Goal: Information Seeking & Learning: Stay updated

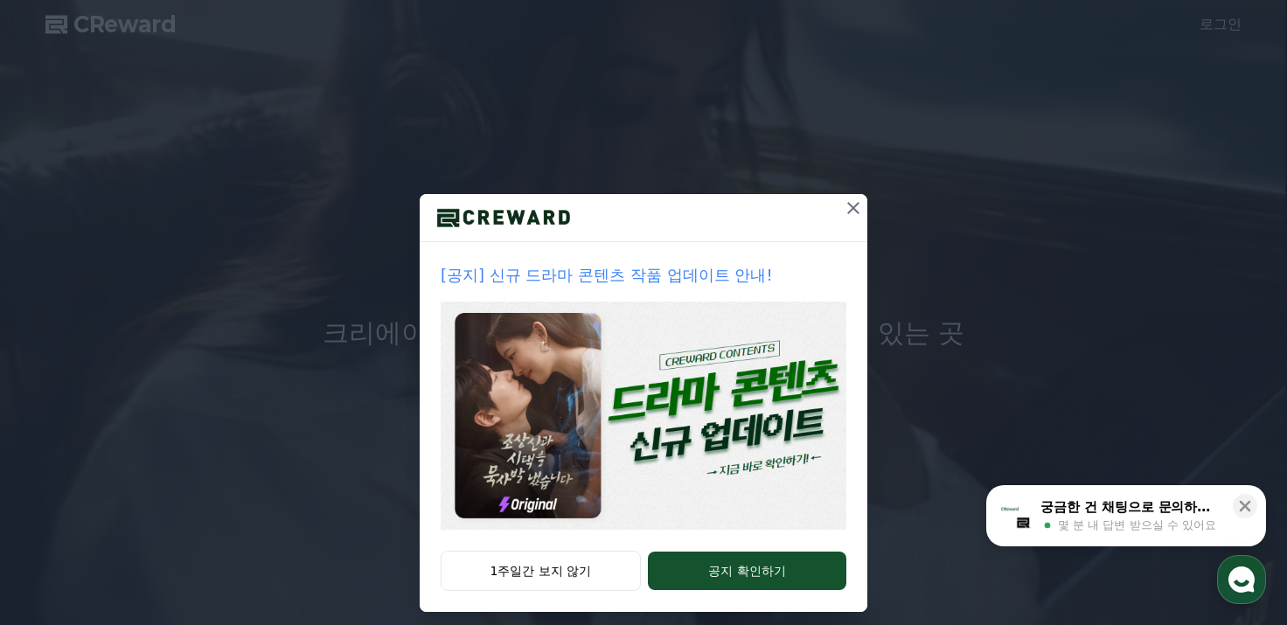
scroll to position [30, 0]
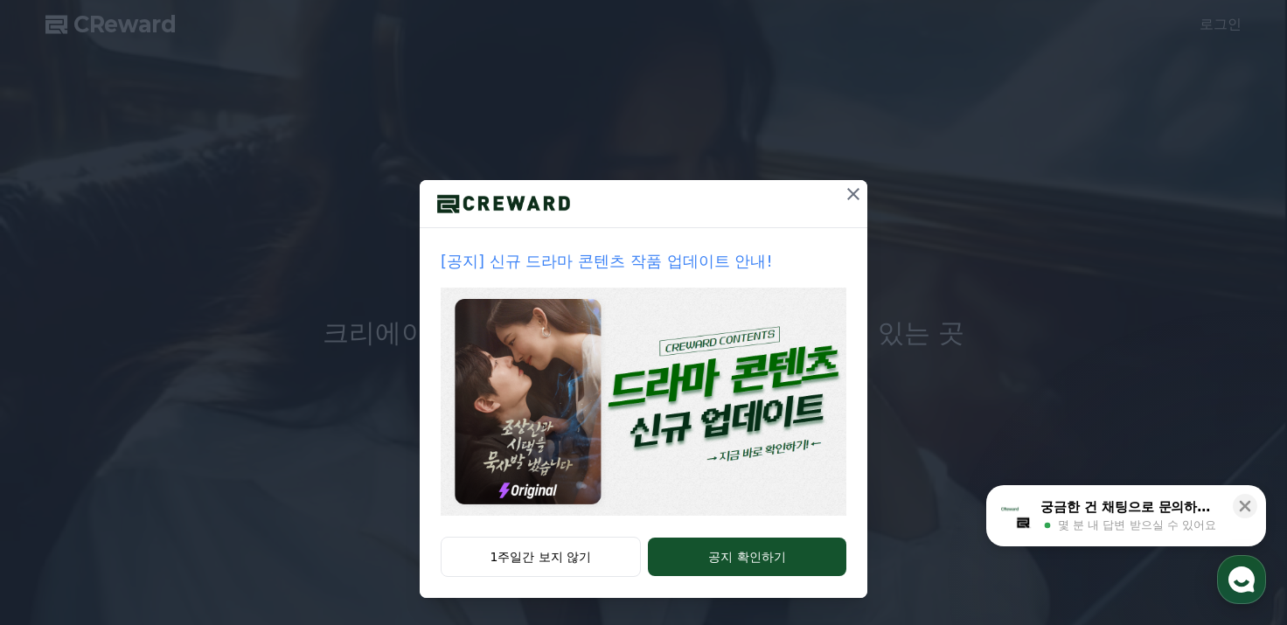
click at [843, 186] on icon at bounding box center [853, 194] width 21 height 21
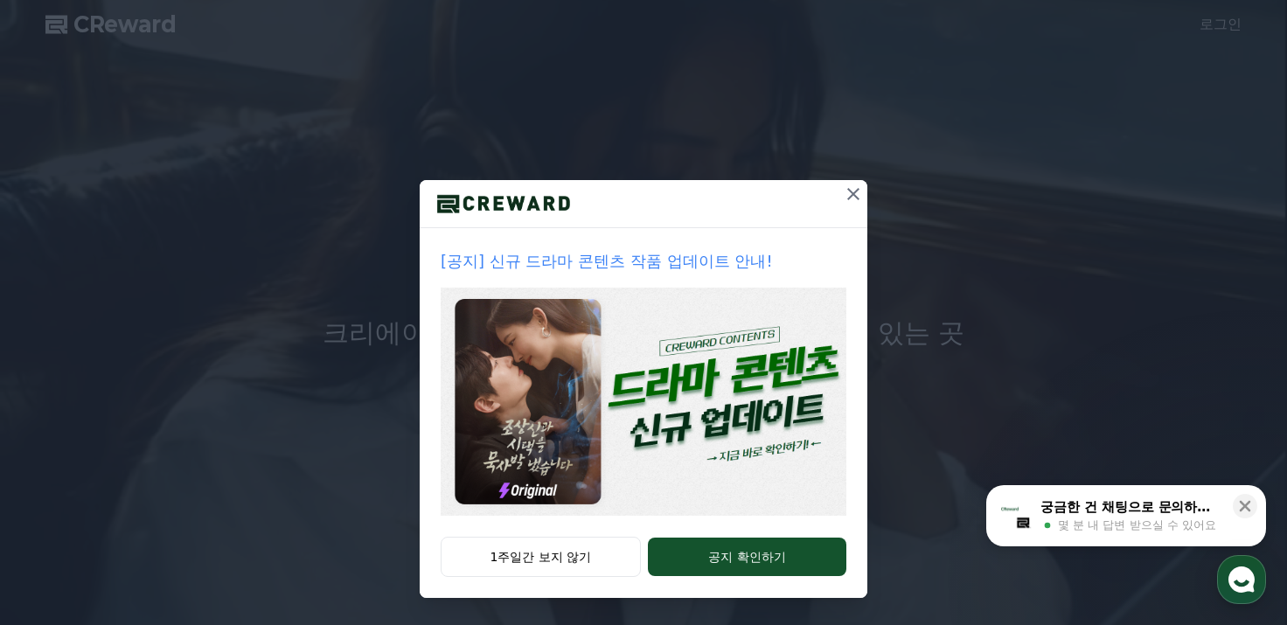
scroll to position [0, 0]
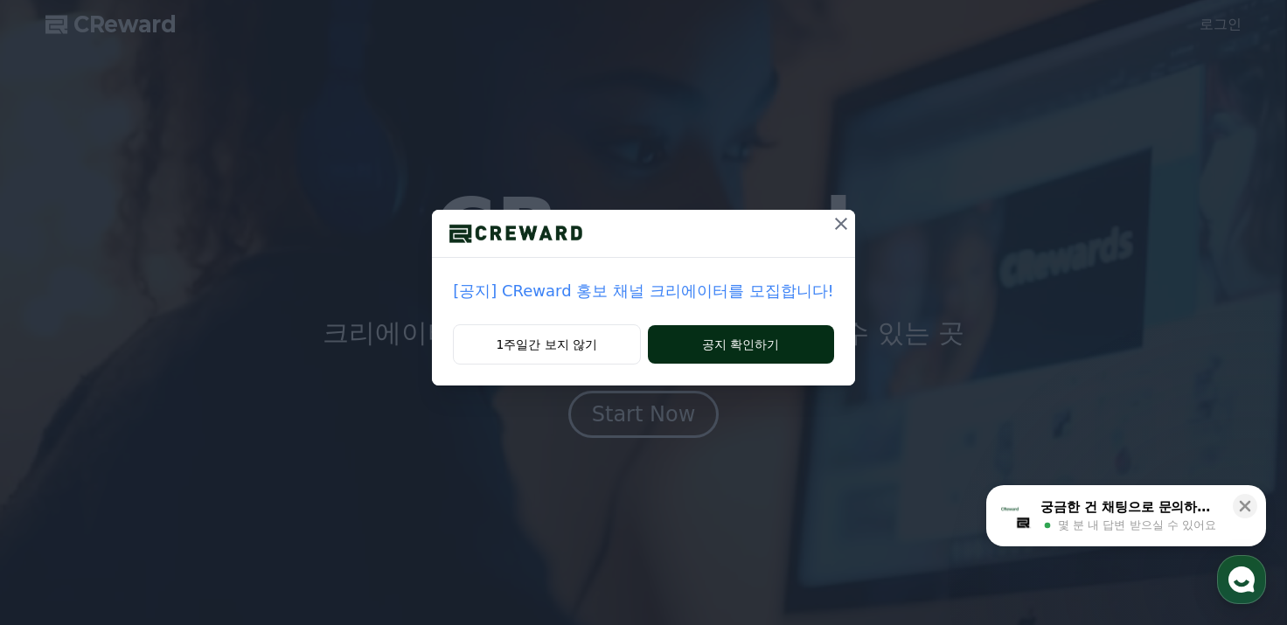
click at [763, 347] on button "공지 확인하기" at bounding box center [741, 344] width 186 height 38
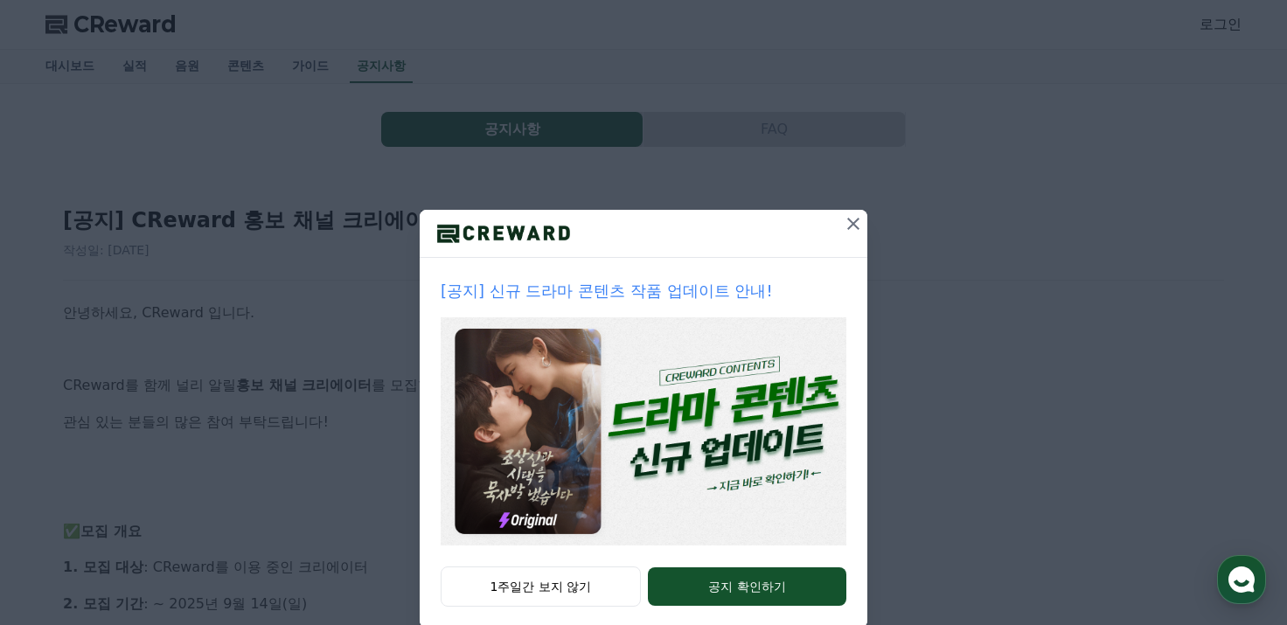
scroll to position [30, 0]
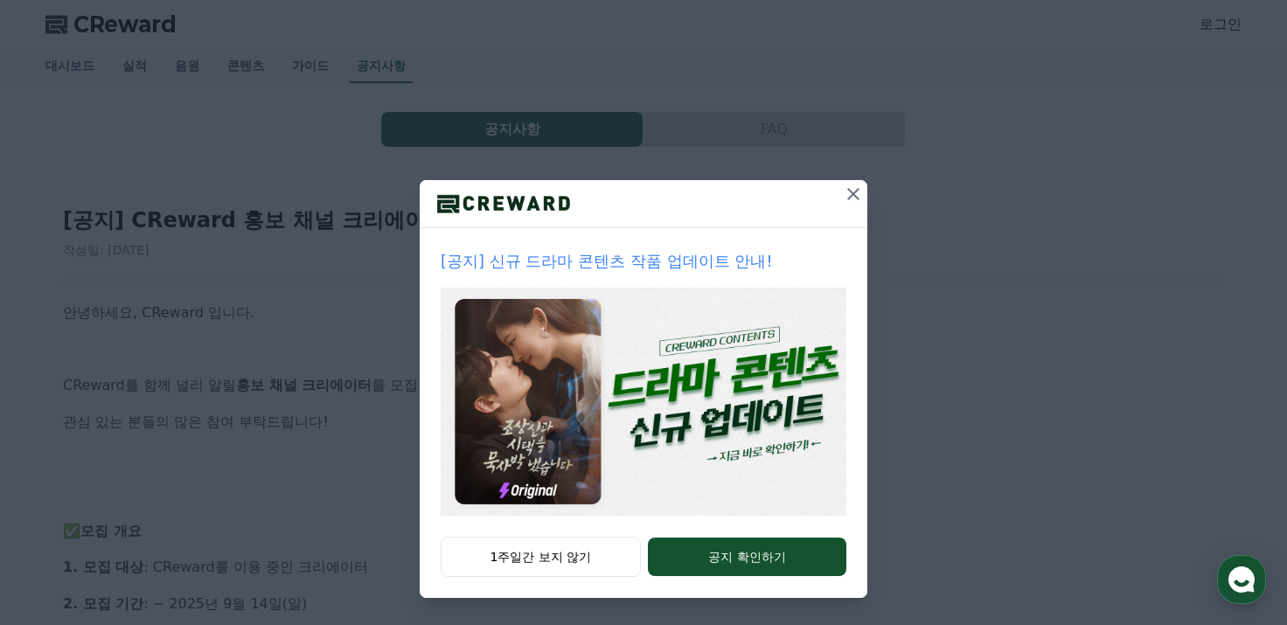
click at [843, 198] on icon at bounding box center [853, 194] width 21 height 21
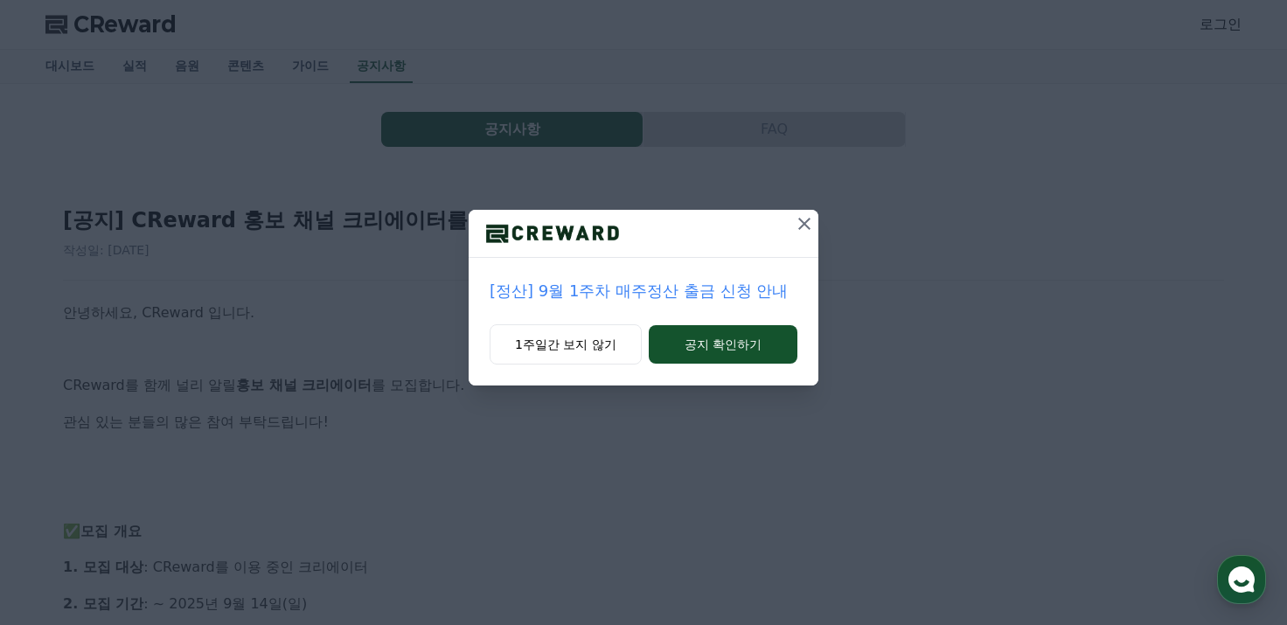
scroll to position [0, 0]
click at [811, 216] on icon at bounding box center [804, 223] width 21 height 21
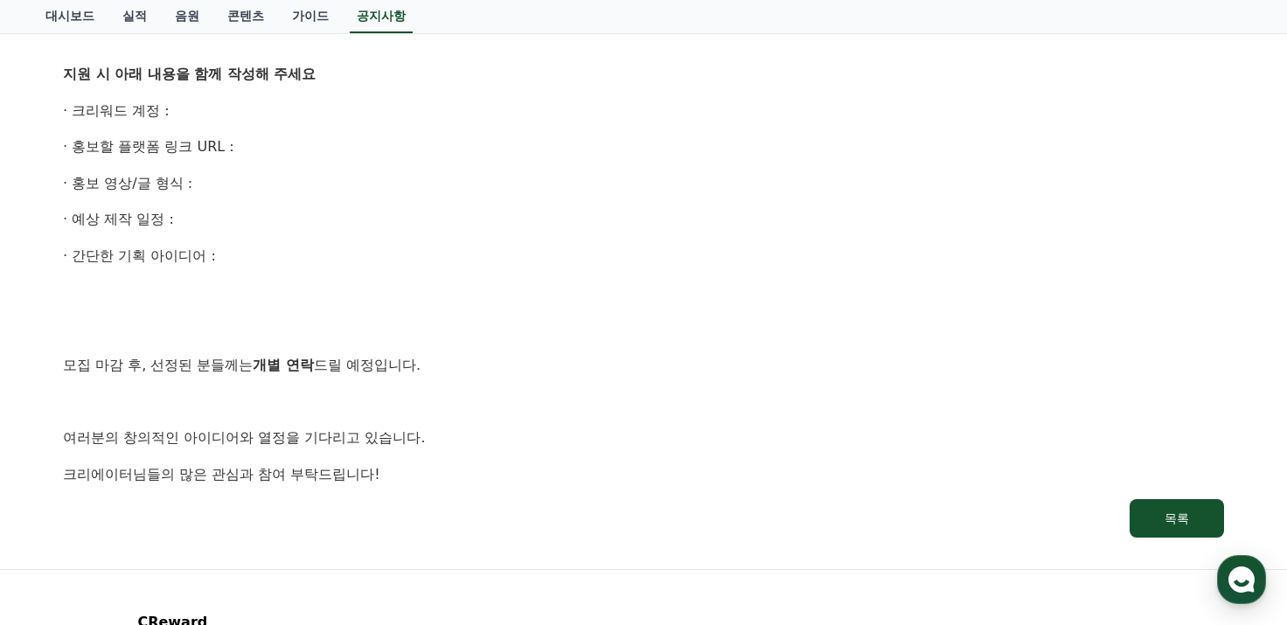
scroll to position [1049, 0]
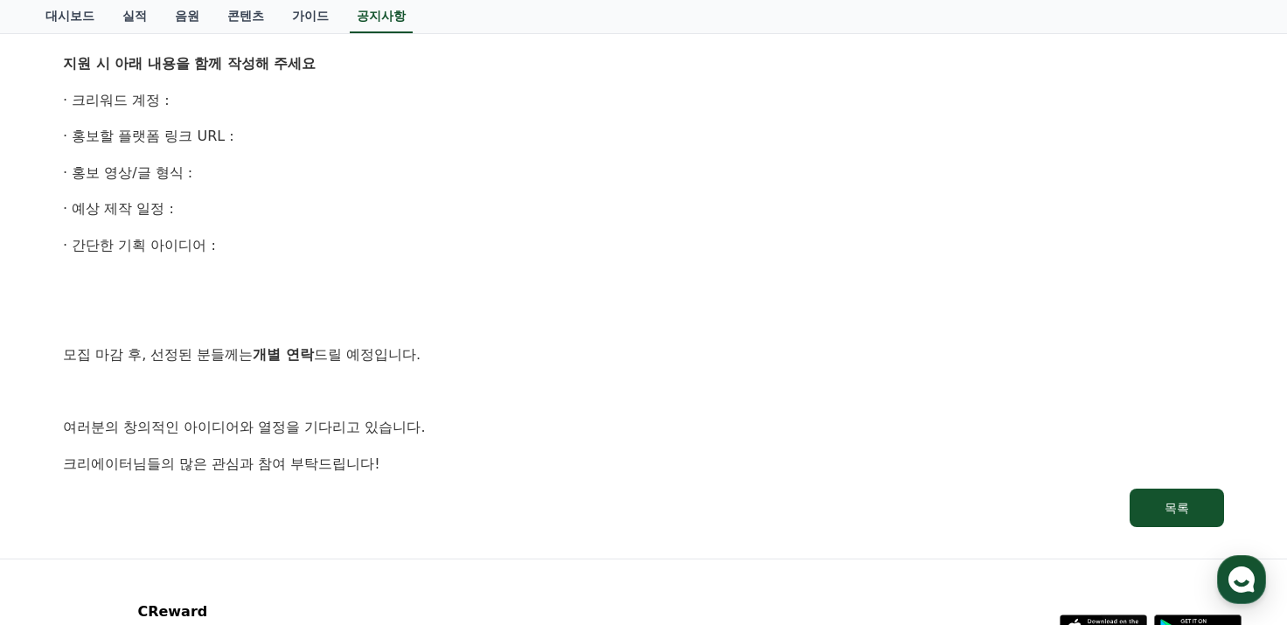
drag, startPoint x: 199, startPoint y: 107, endPoint x: 399, endPoint y: 261, distance: 253.1
click at [468, 132] on p "· 홍보할 플랫폼 링크 URL :" at bounding box center [643, 136] width 1161 height 23
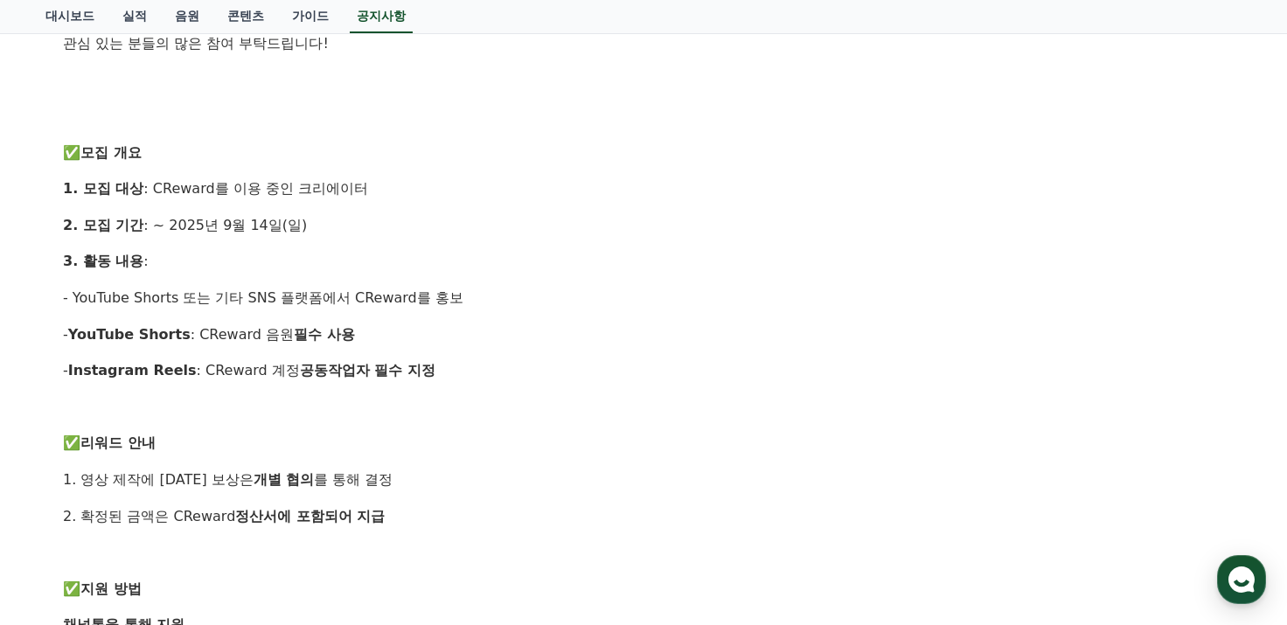
scroll to position [350, 0]
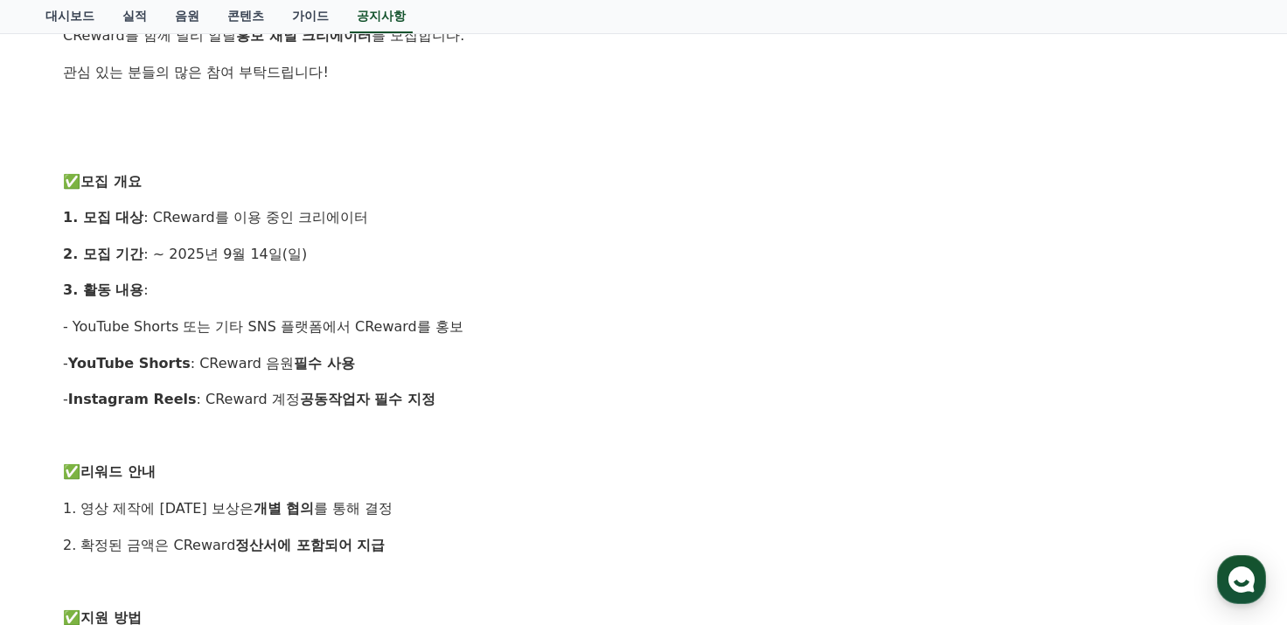
click at [366, 289] on p "3. 활동 내용 :" at bounding box center [643, 290] width 1161 height 23
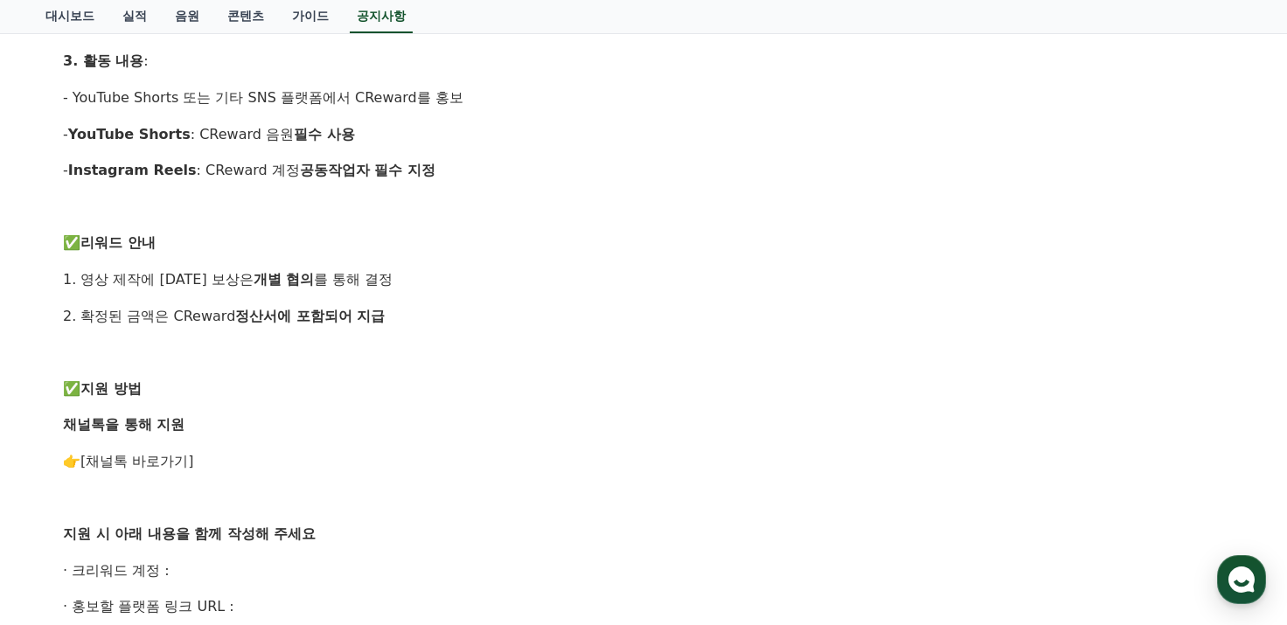
scroll to position [700, 0]
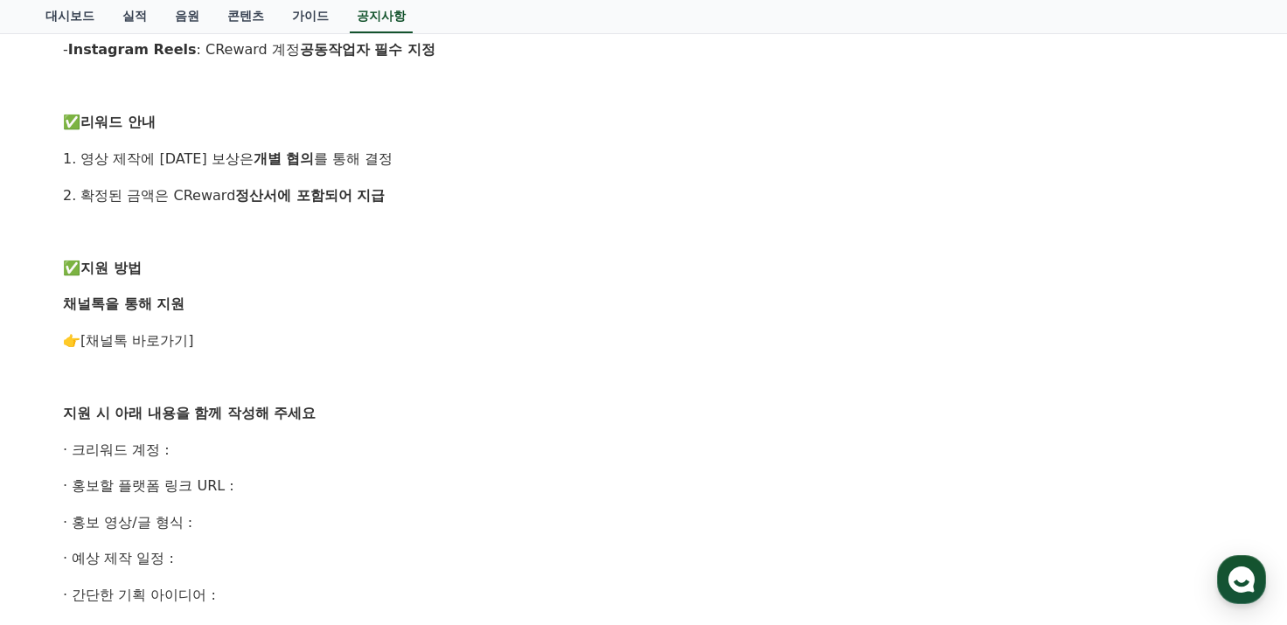
click at [143, 335] on link "[채널톡 바로가기]" at bounding box center [137, 340] width 114 height 17
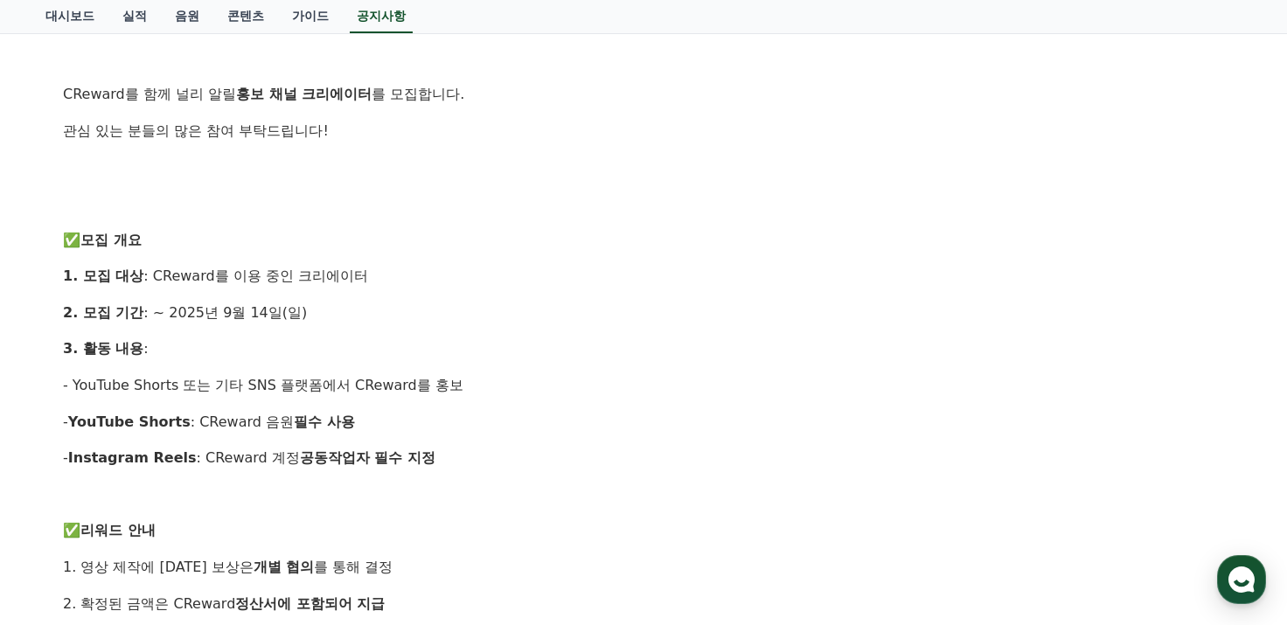
scroll to position [0, 0]
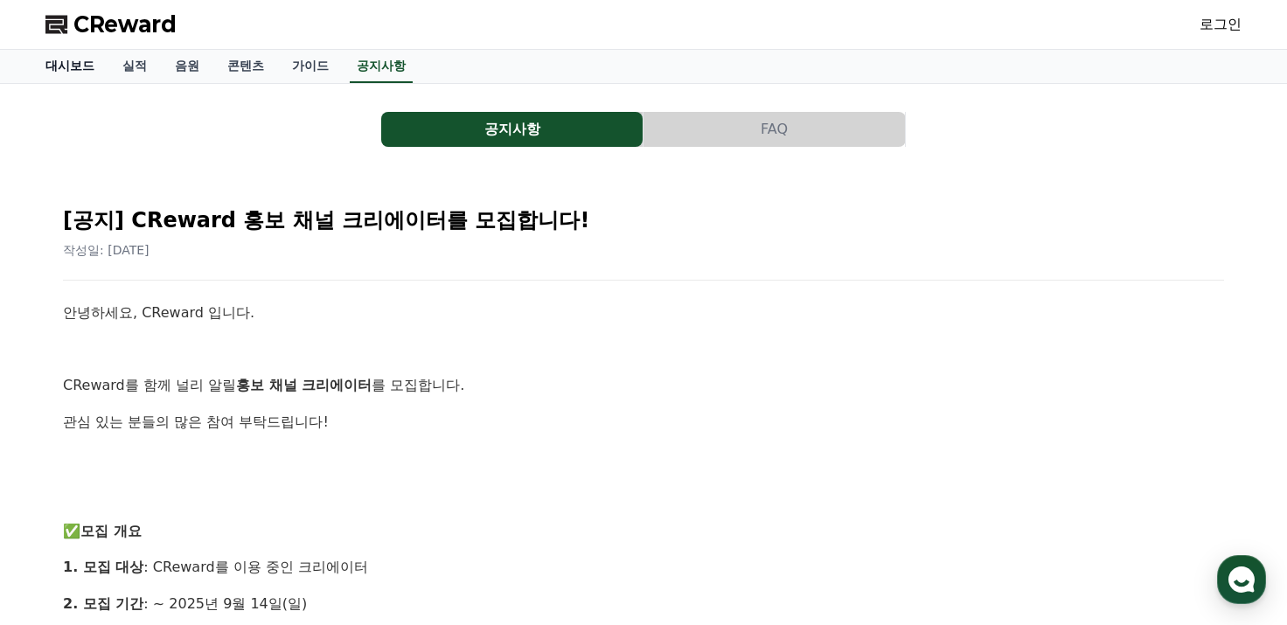
click at [96, 56] on link "대시보드" at bounding box center [69, 66] width 77 height 33
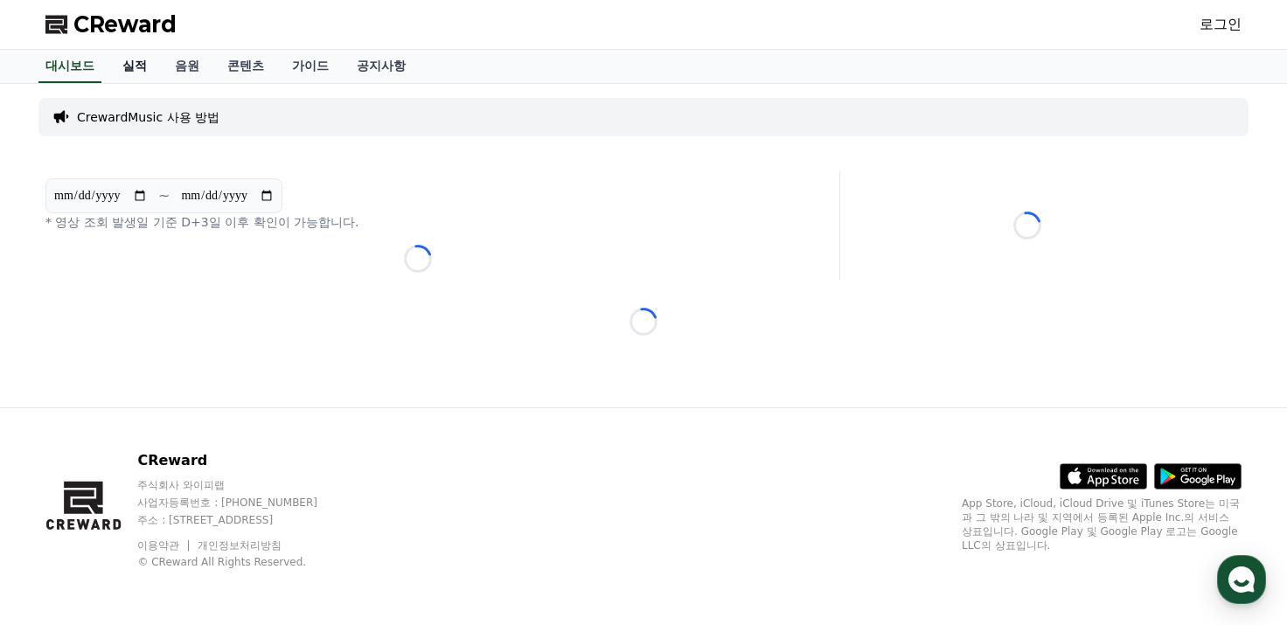
click at [126, 59] on link "실적" at bounding box center [134, 66] width 52 height 33
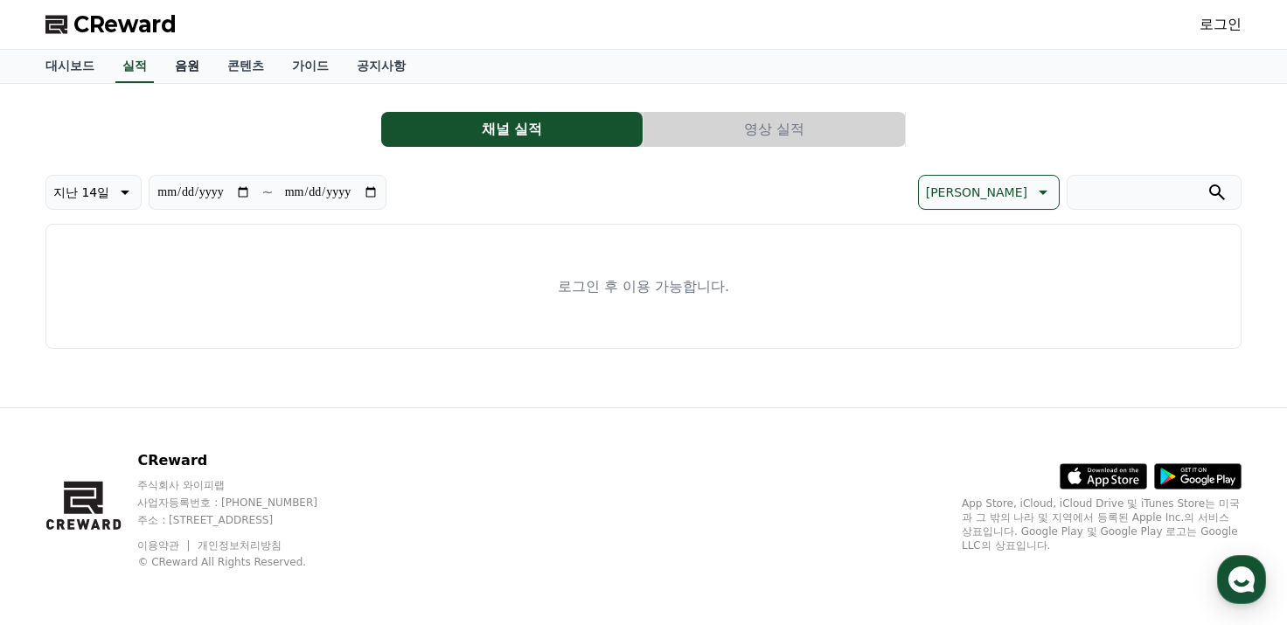
click at [192, 59] on link "음원" at bounding box center [187, 66] width 52 height 33
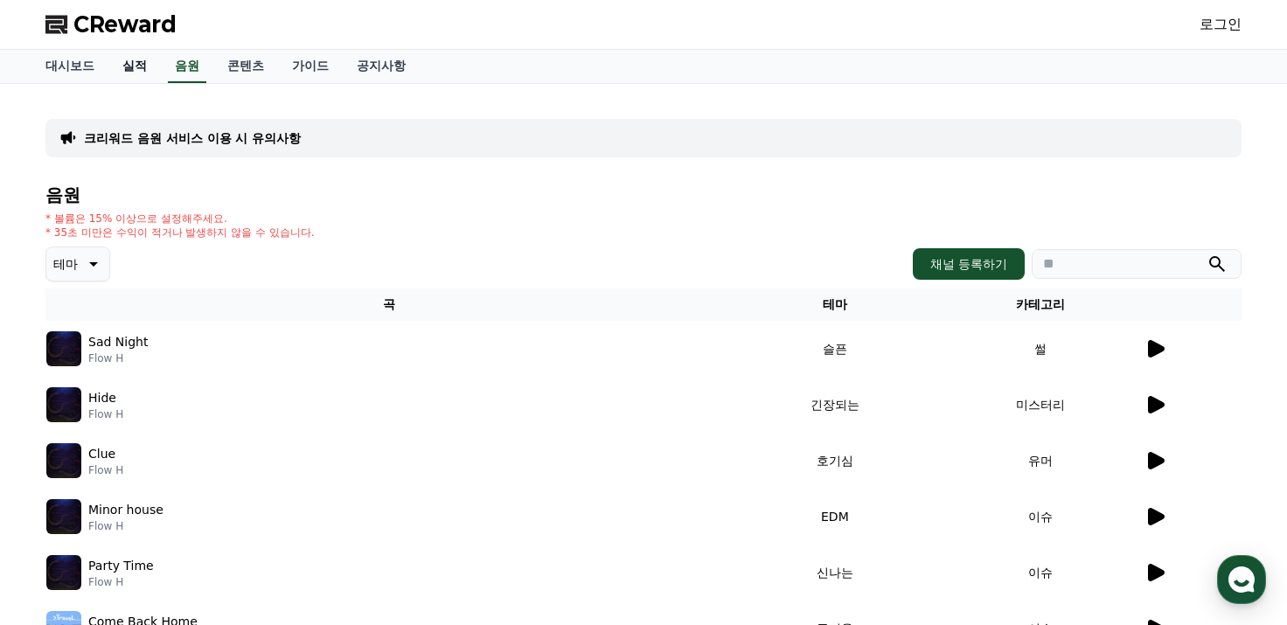
click at [146, 59] on link "실적" at bounding box center [134, 66] width 52 height 33
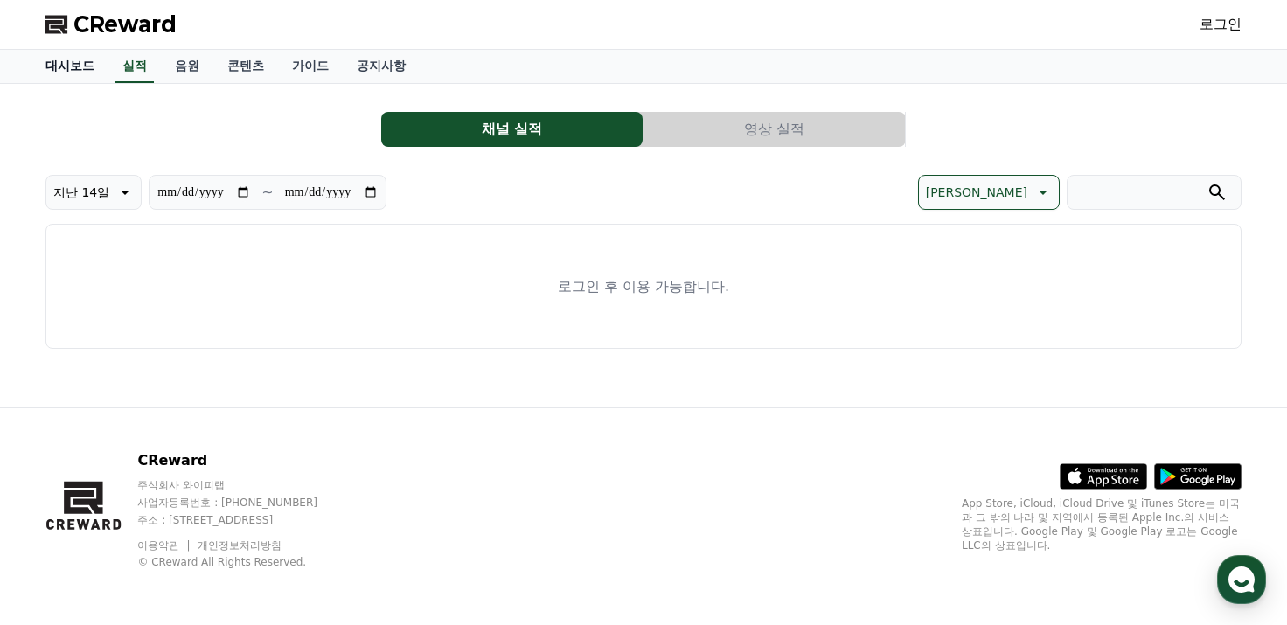
click at [70, 59] on link "대시보드" at bounding box center [69, 66] width 77 height 33
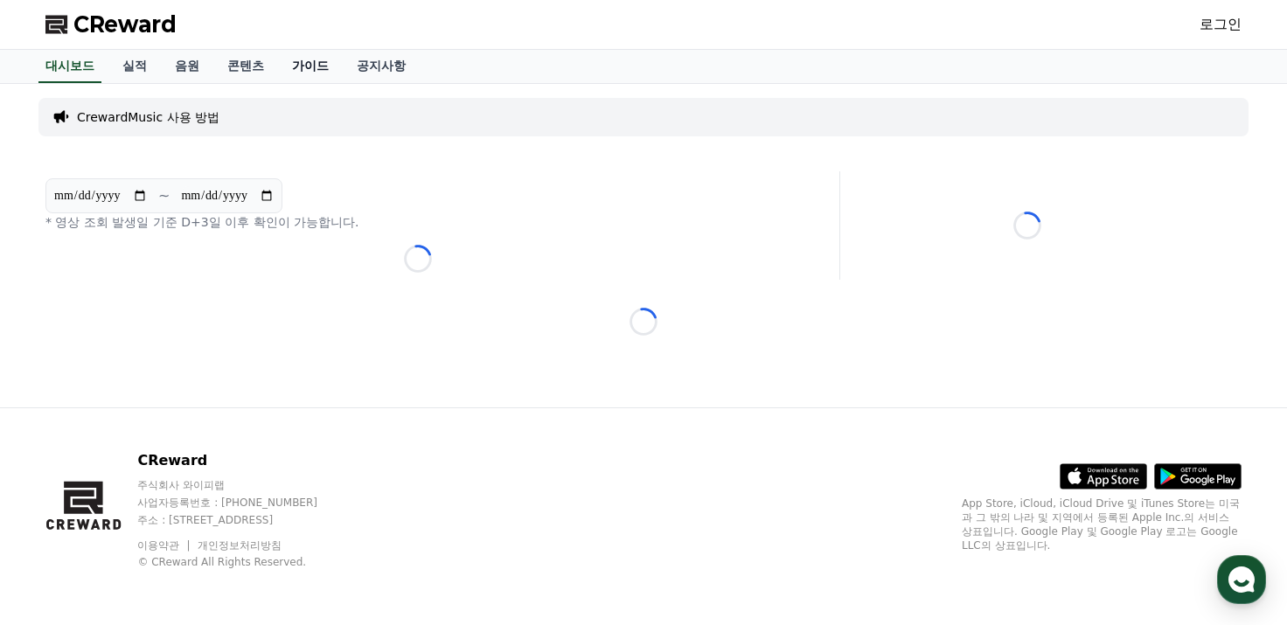
click at [305, 66] on link "가이드" at bounding box center [310, 66] width 65 height 33
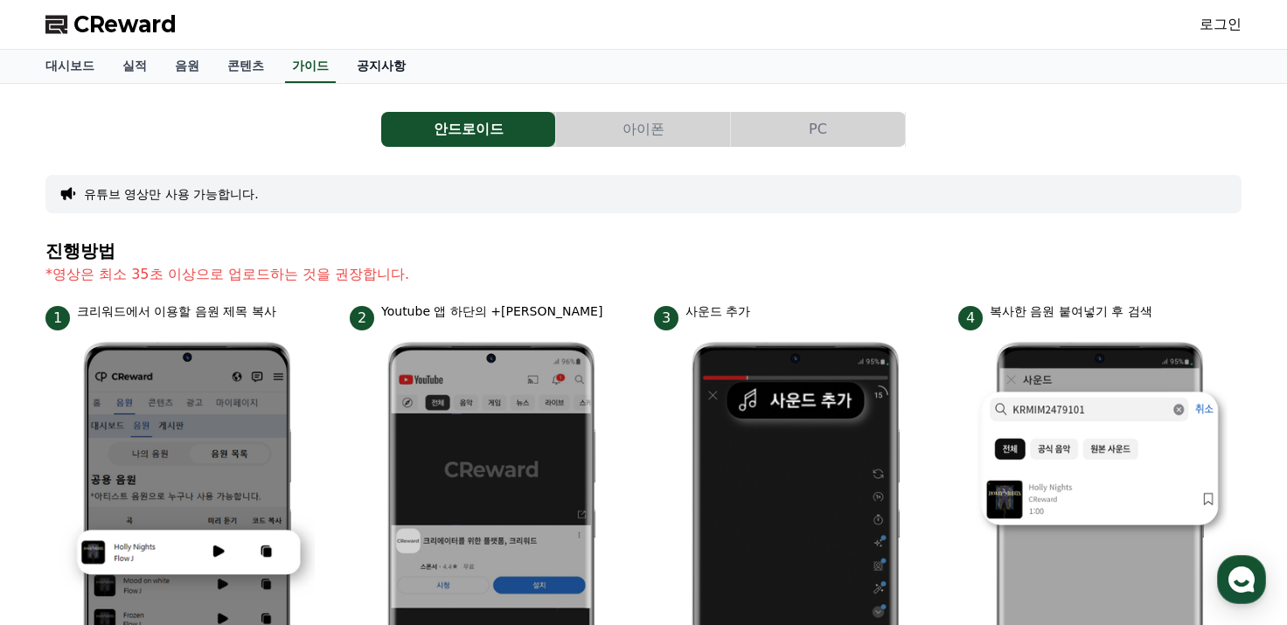
click at [387, 67] on link "공지사항" at bounding box center [381, 66] width 77 height 33
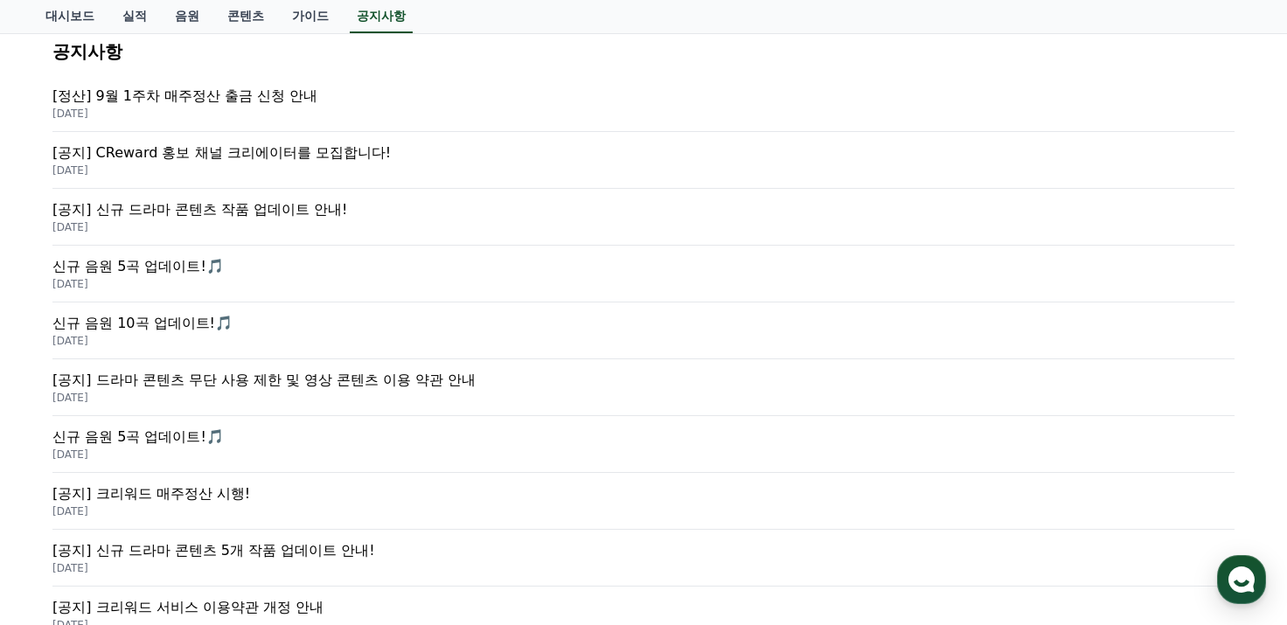
scroll to position [262, 0]
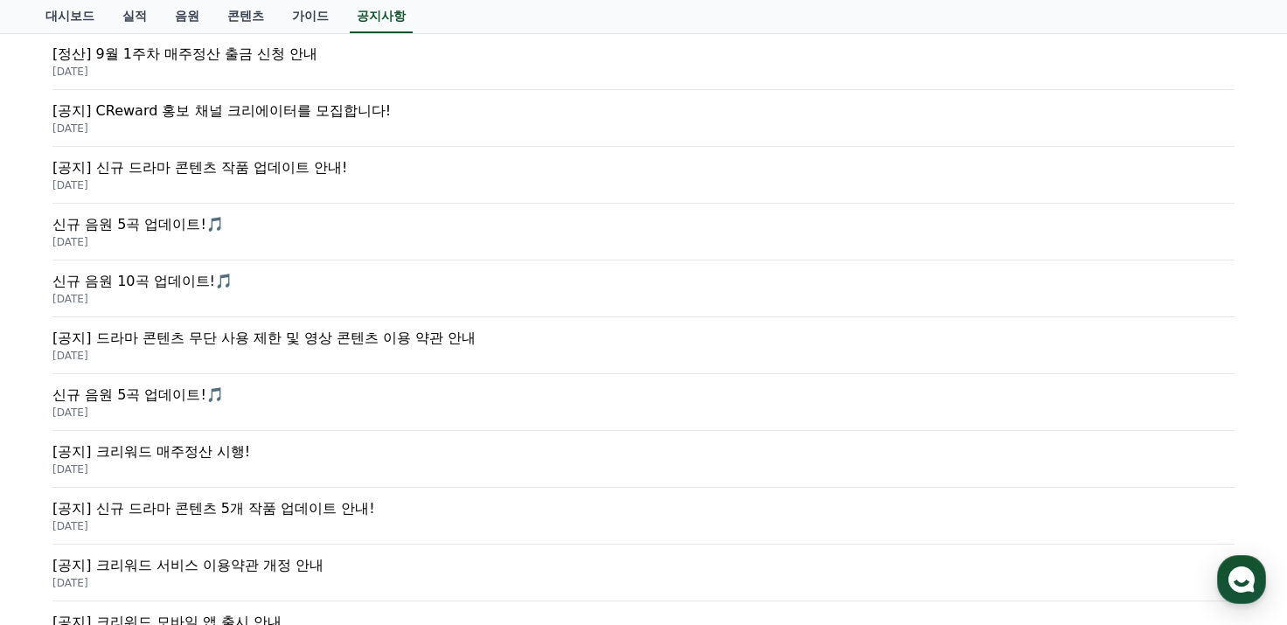
click at [314, 164] on p "[공지] 신규 드라마 콘텐츠 작품 업데이트 안내!" at bounding box center [643, 167] width 1182 height 21
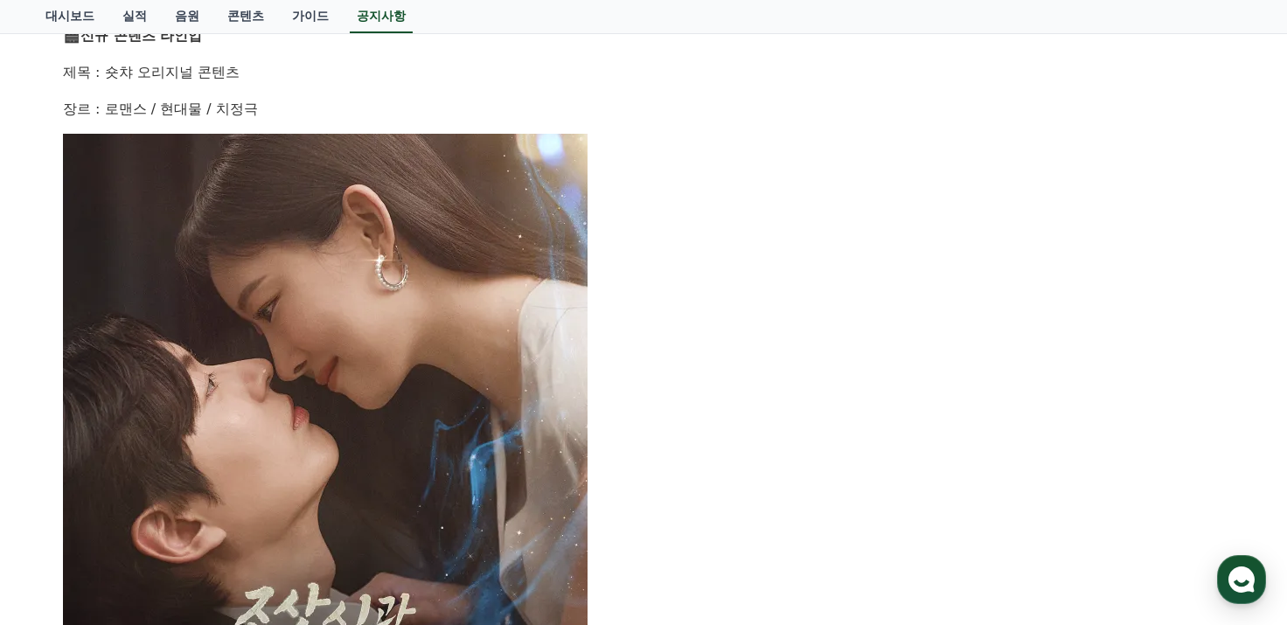
scroll to position [525, 0]
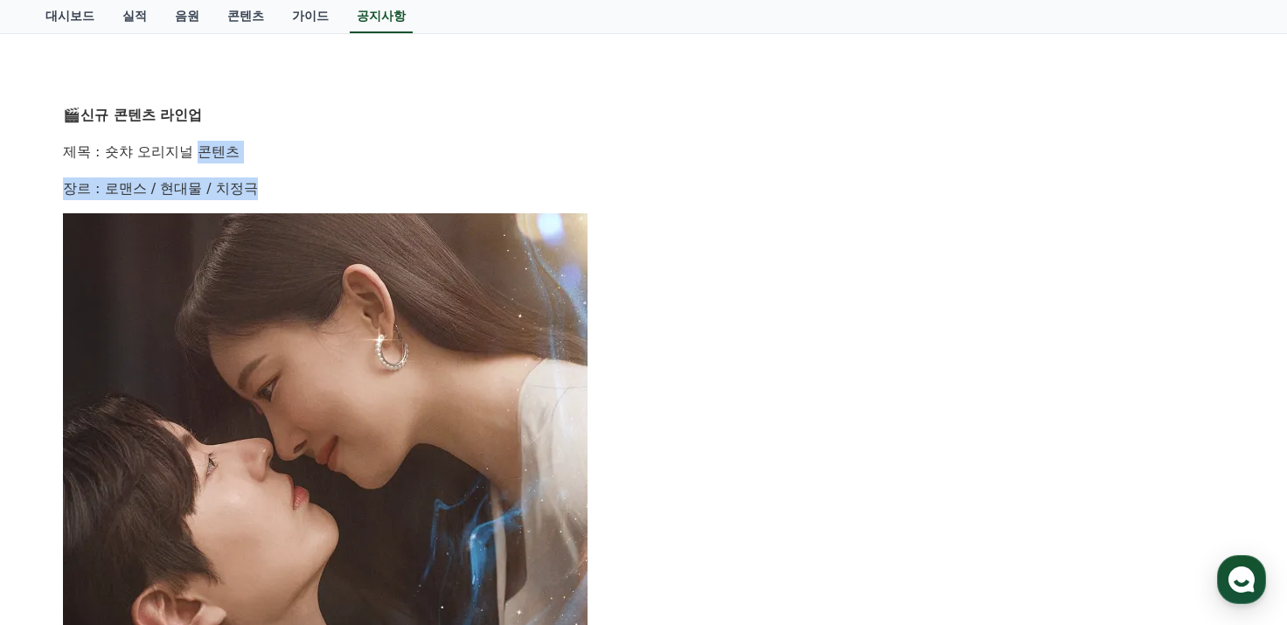
drag, startPoint x: 309, startPoint y: 164, endPoint x: 203, endPoint y: 146, distance: 107.4
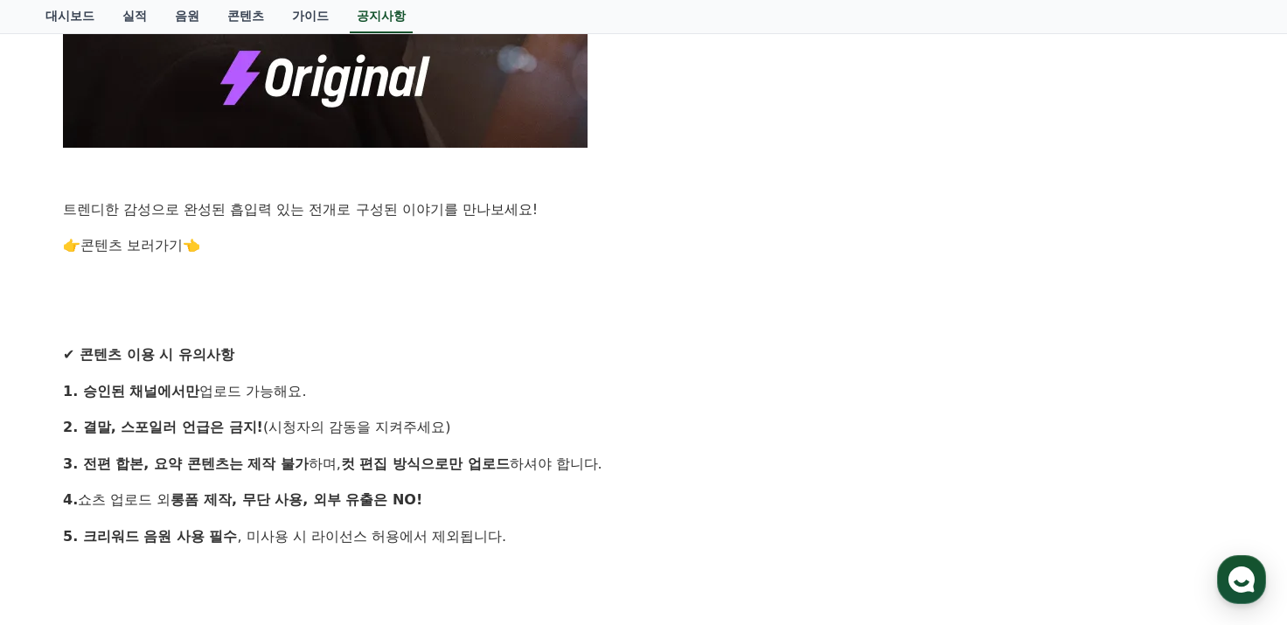
scroll to position [1662, 0]
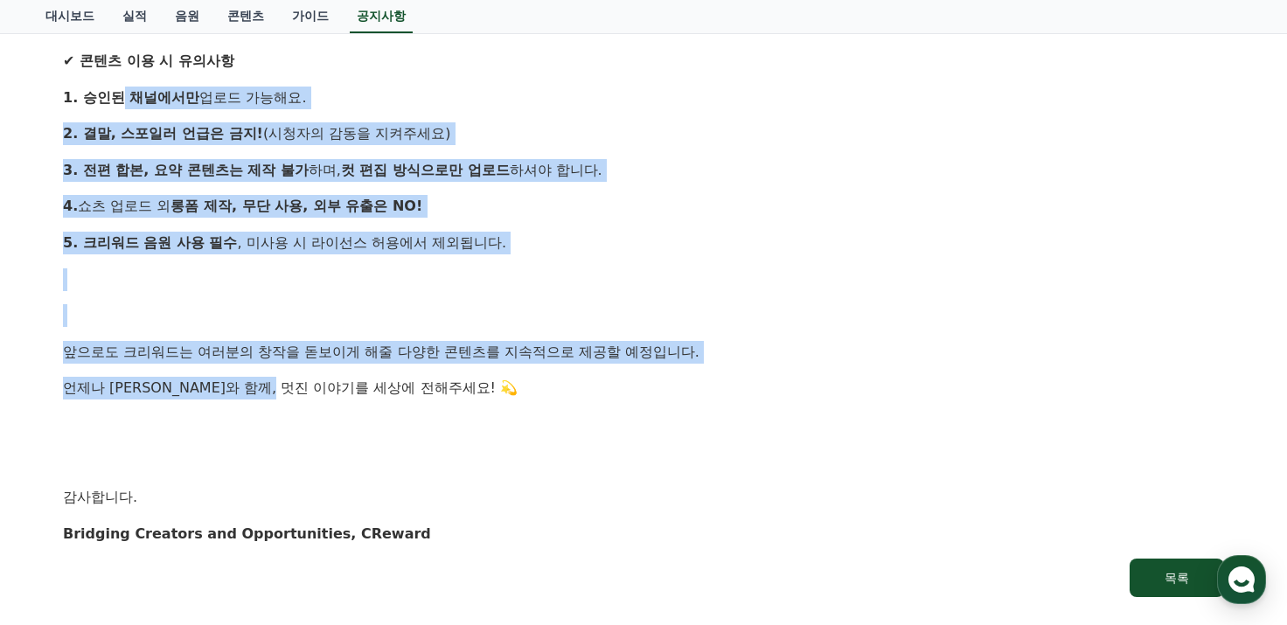
drag, startPoint x: 122, startPoint y: 97, endPoint x: 314, endPoint y: 372, distance: 334.8
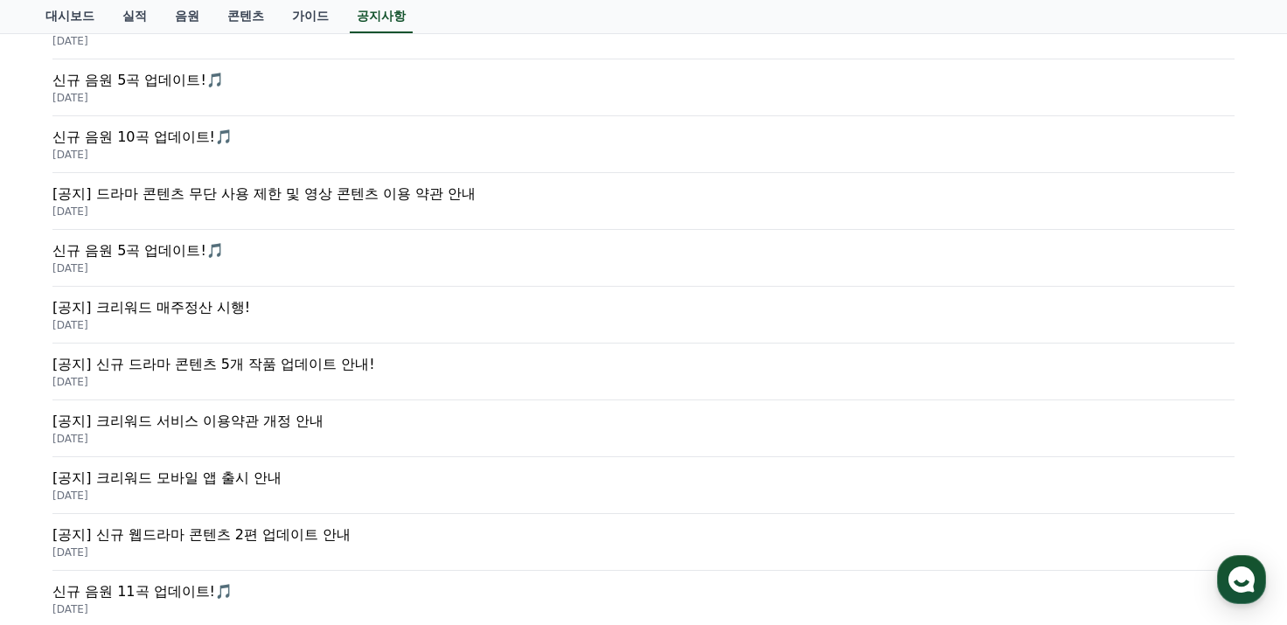
scroll to position [437, 0]
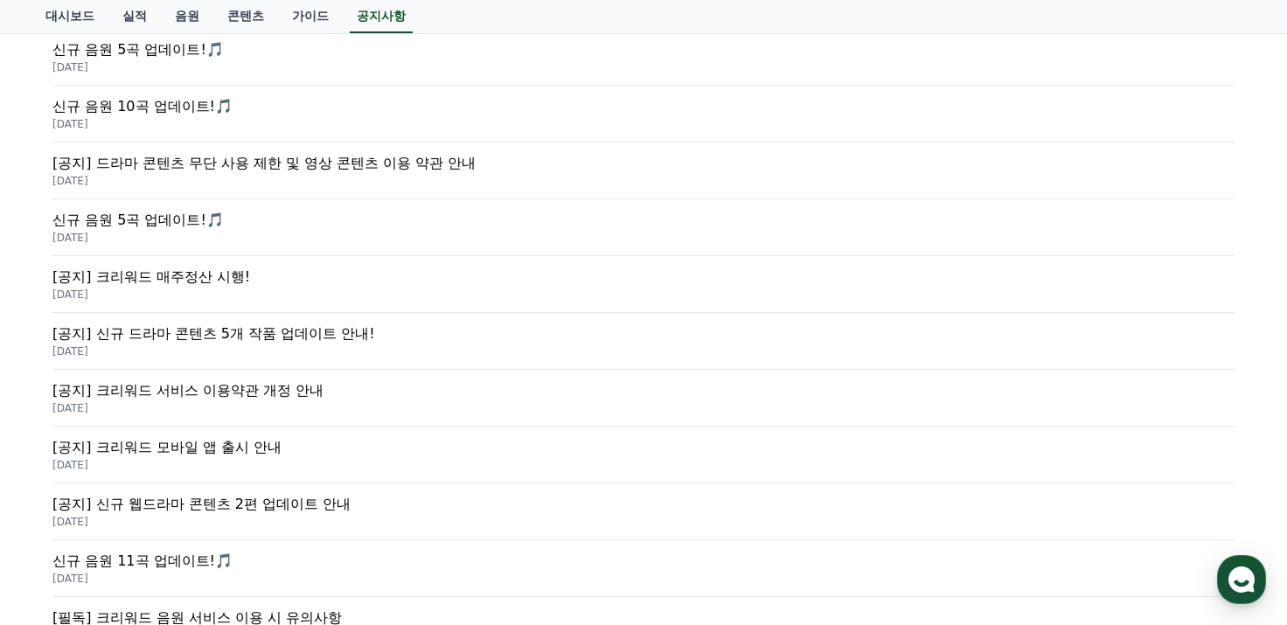
click at [220, 335] on p "[공지] 신규 드라마 콘텐츠 5개 작품 업데이트 안내!" at bounding box center [643, 334] width 1182 height 21
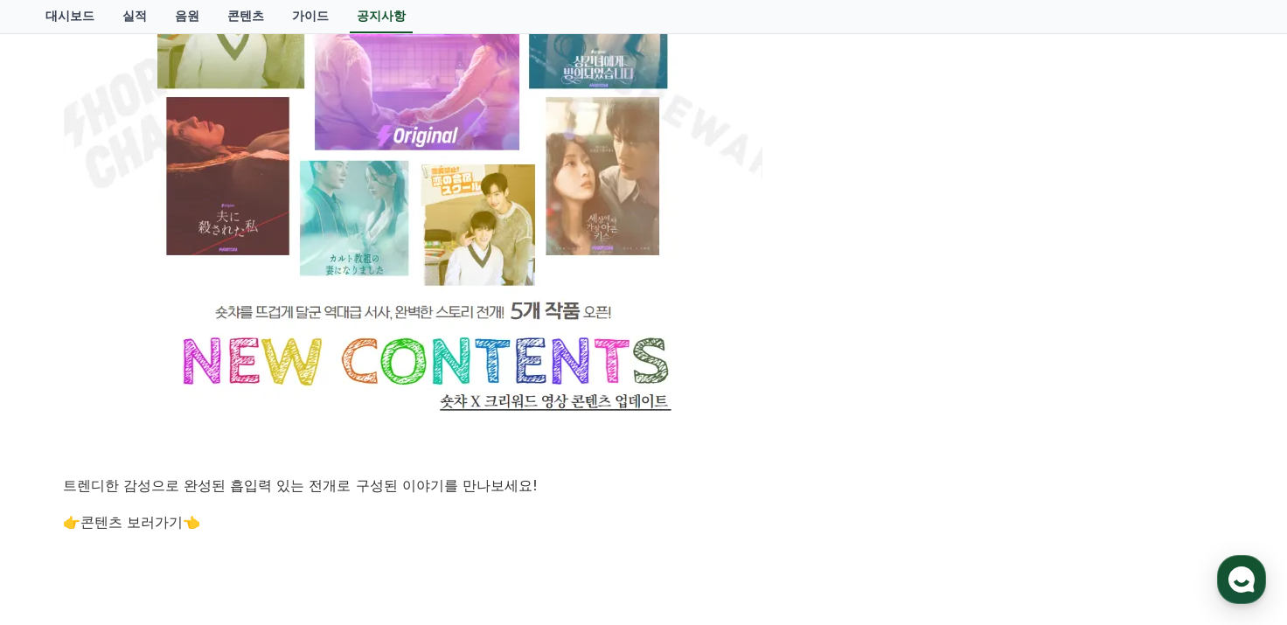
scroll to position [1399, 0]
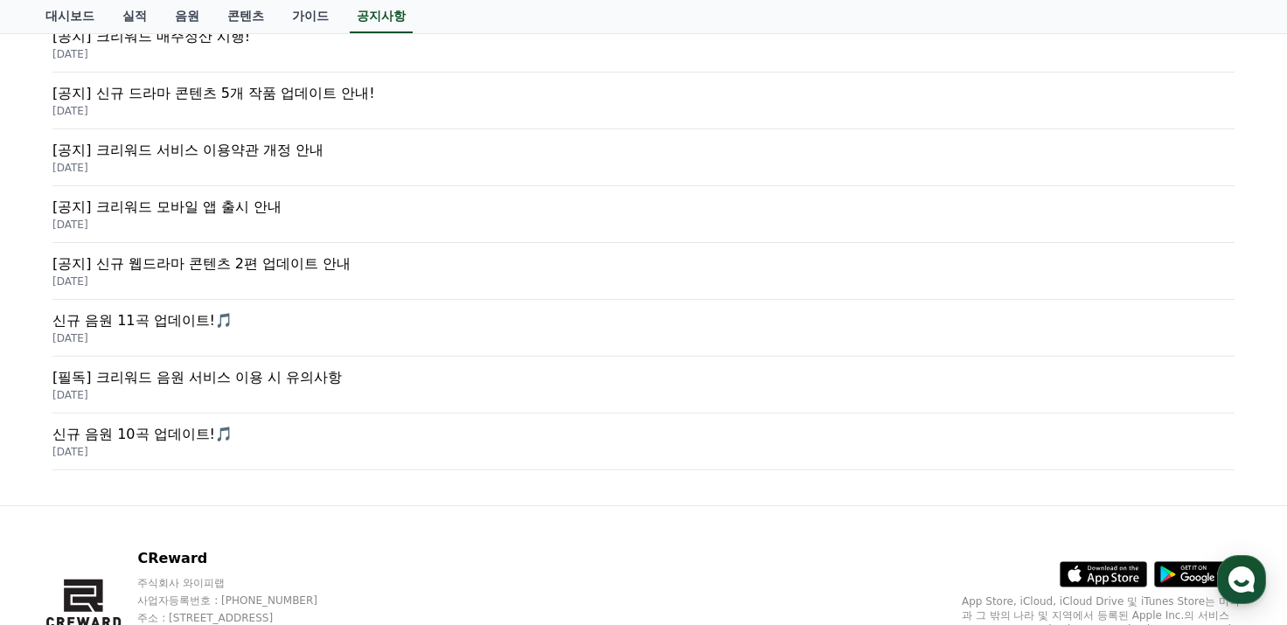
scroll to position [700, 0]
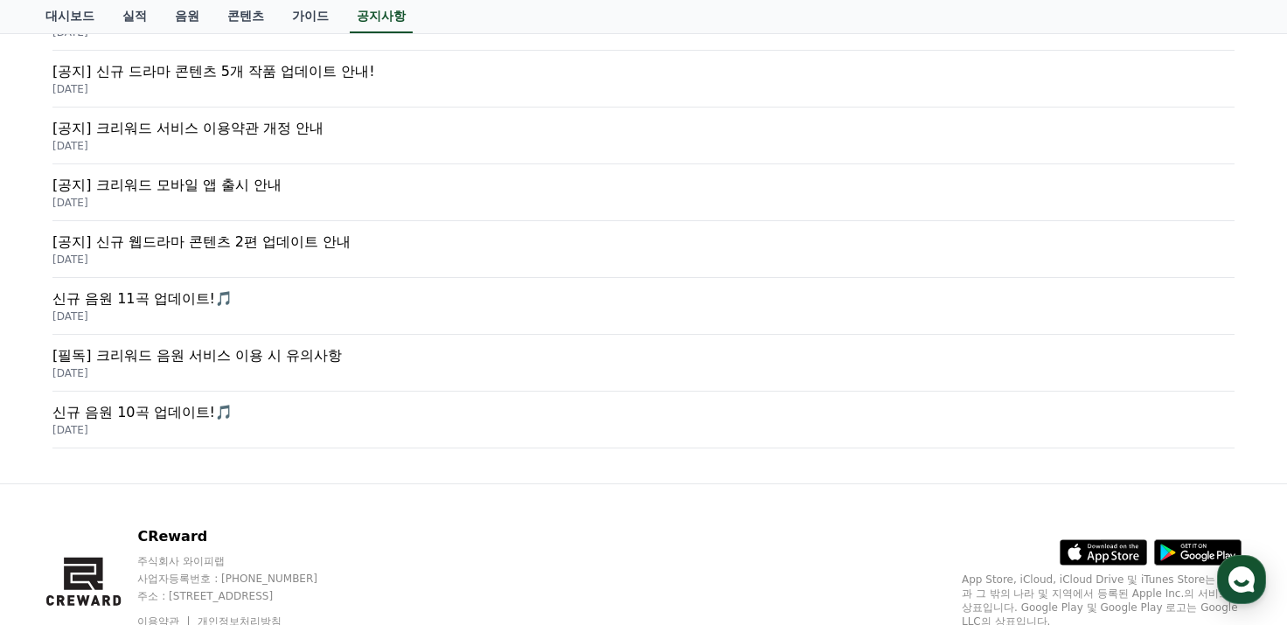
click at [208, 255] on p "[DATE]" at bounding box center [643, 260] width 1182 height 14
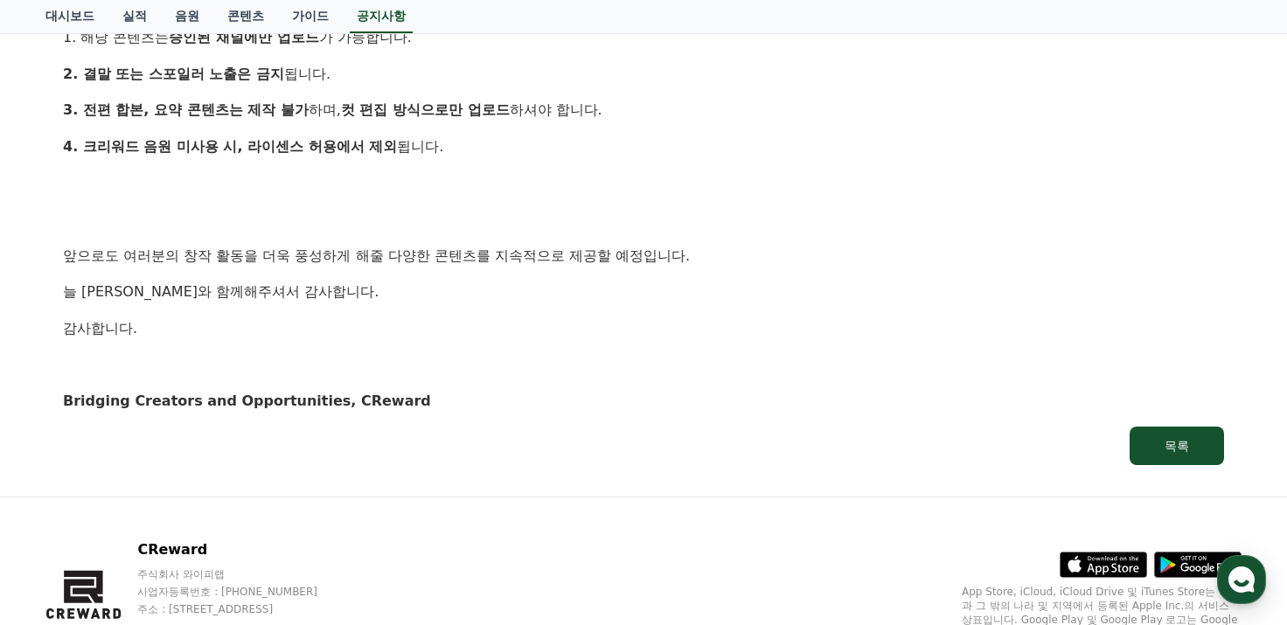
scroll to position [700, 0]
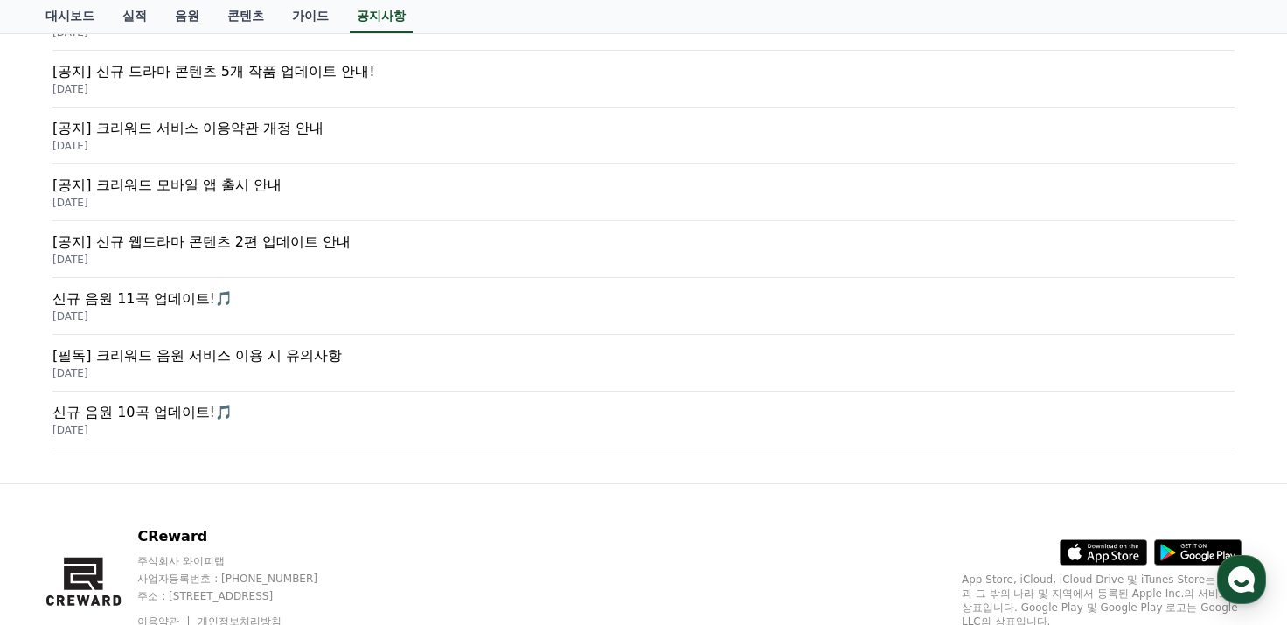
click at [318, 208] on div "[공지] 크리워드 모바일 앱 출시 안내 [DATE]" at bounding box center [643, 192] width 1182 height 57
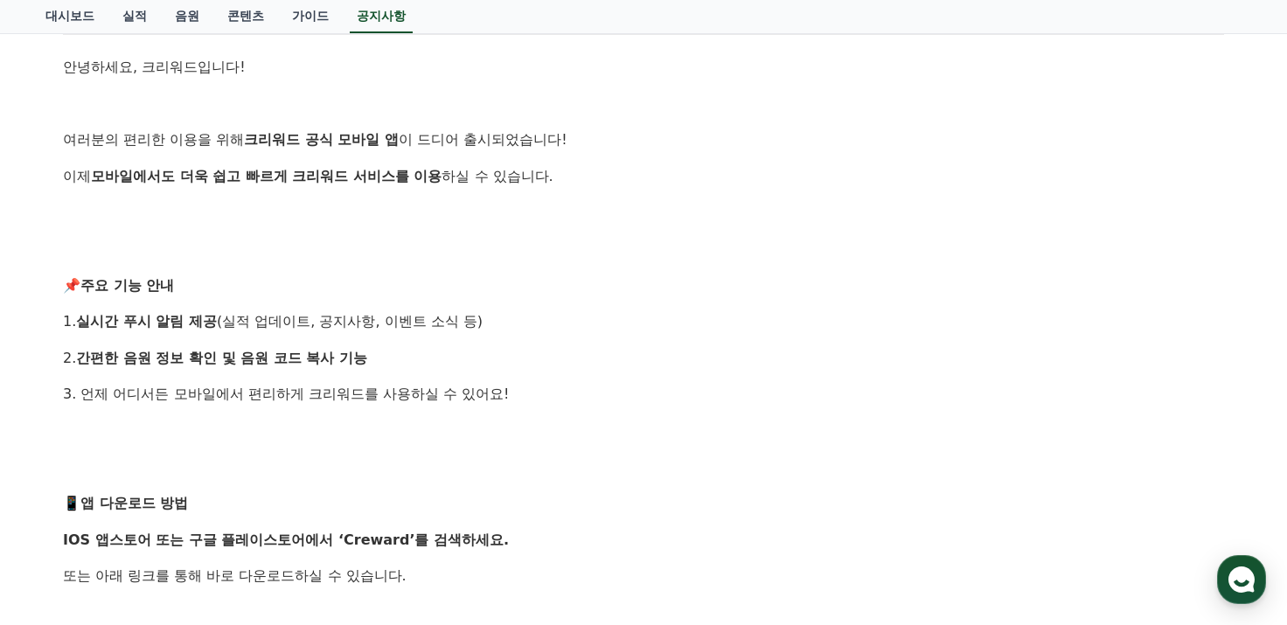
scroll to position [612, 0]
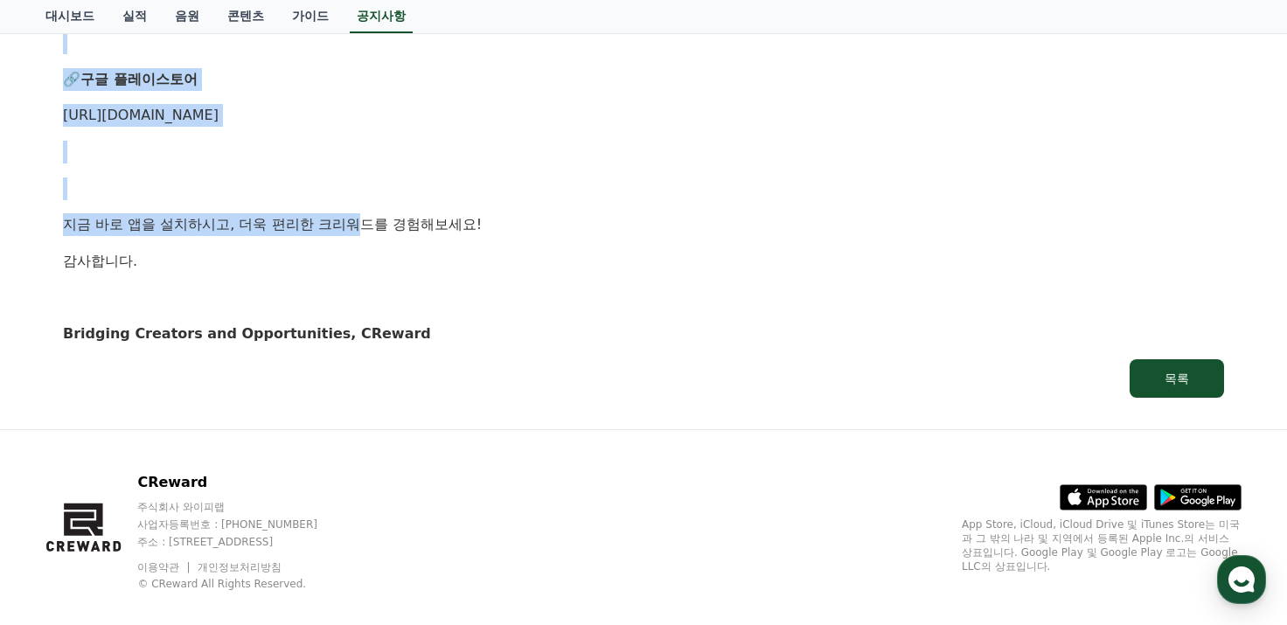
drag, startPoint x: 174, startPoint y: 171, endPoint x: 358, endPoint y: 226, distance: 191.7
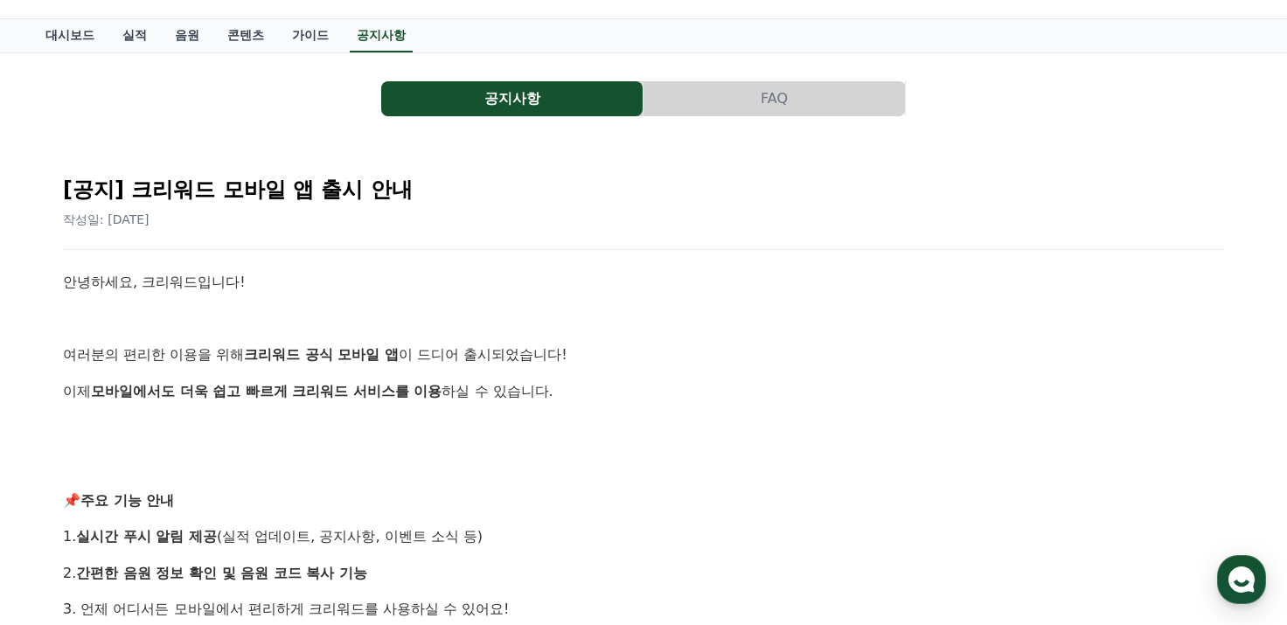
scroll to position [0, 0]
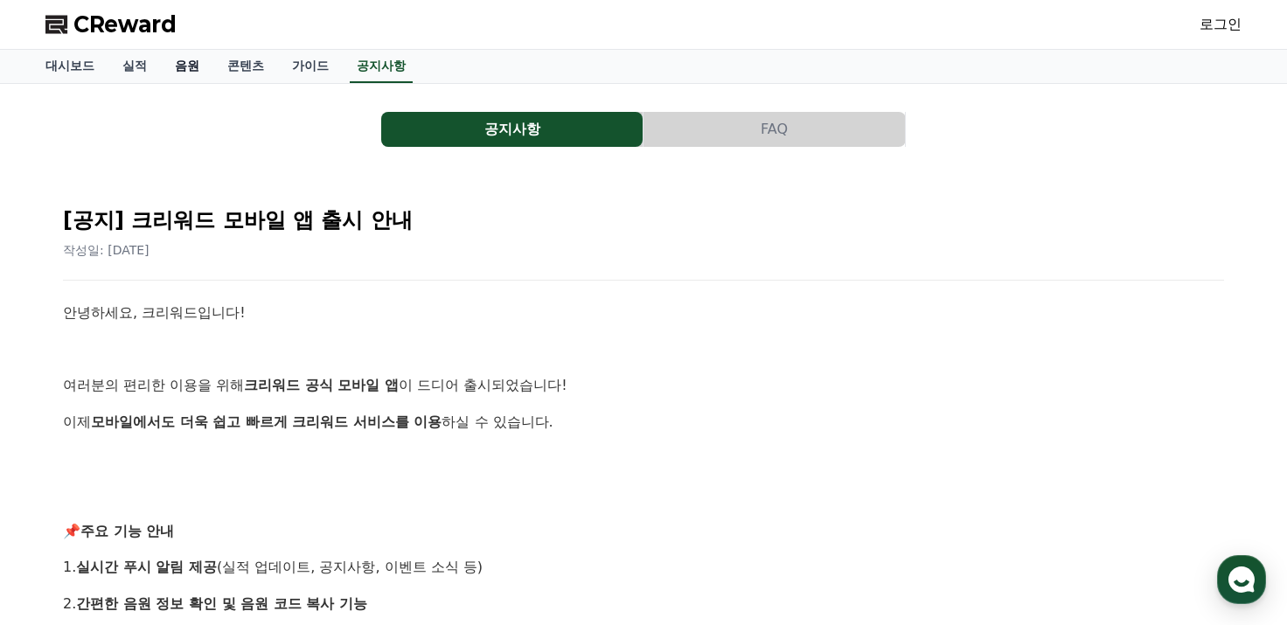
click at [178, 74] on link "음원" at bounding box center [187, 66] width 52 height 33
